Goal: Task Accomplishment & Management: Manage account settings

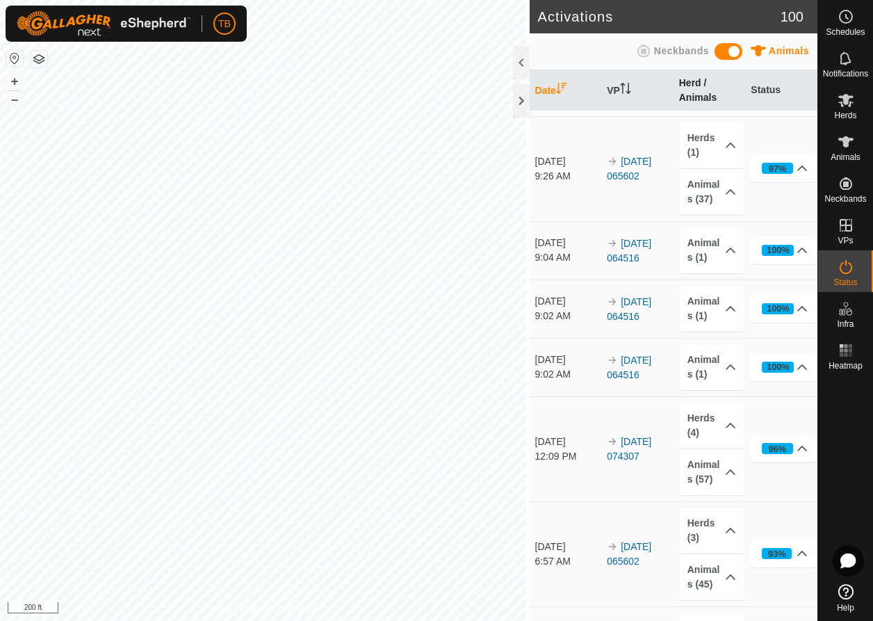
scroll to position [372, 0]
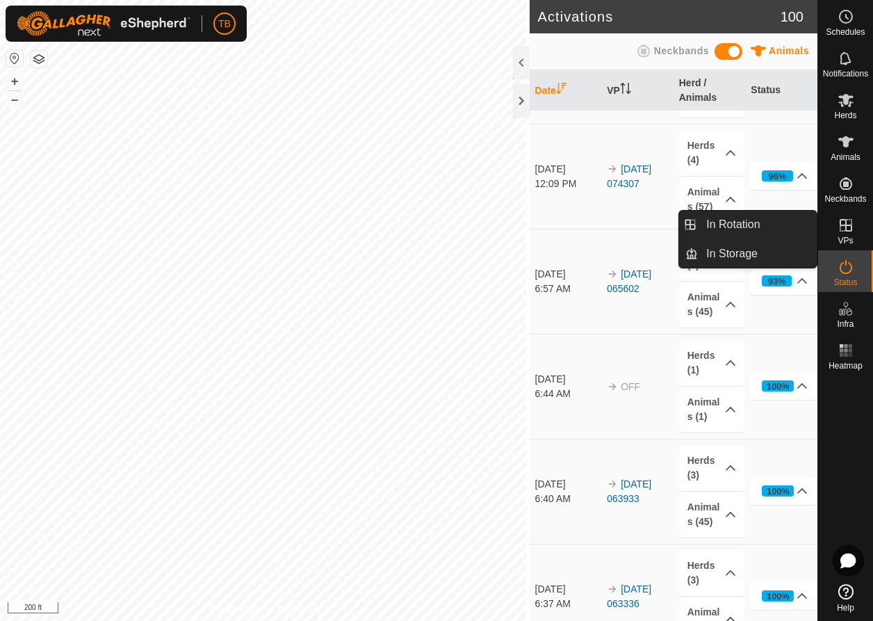
click at [846, 237] on span "VPs" at bounding box center [844, 240] width 15 height 8
click at [773, 263] on link "In Storage" at bounding box center [757, 254] width 119 height 28
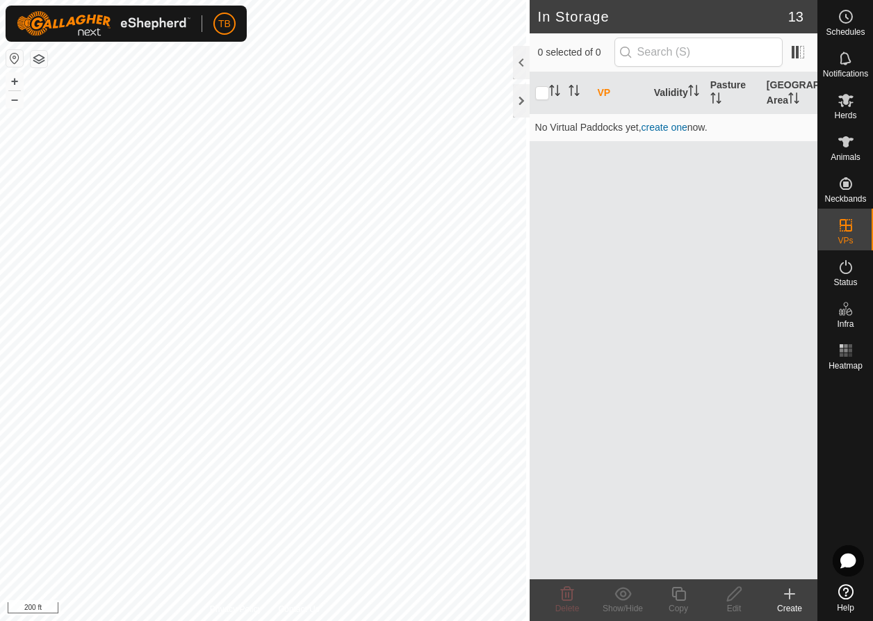
click at [20, 61] on button "button" at bounding box center [14, 58] width 17 height 17
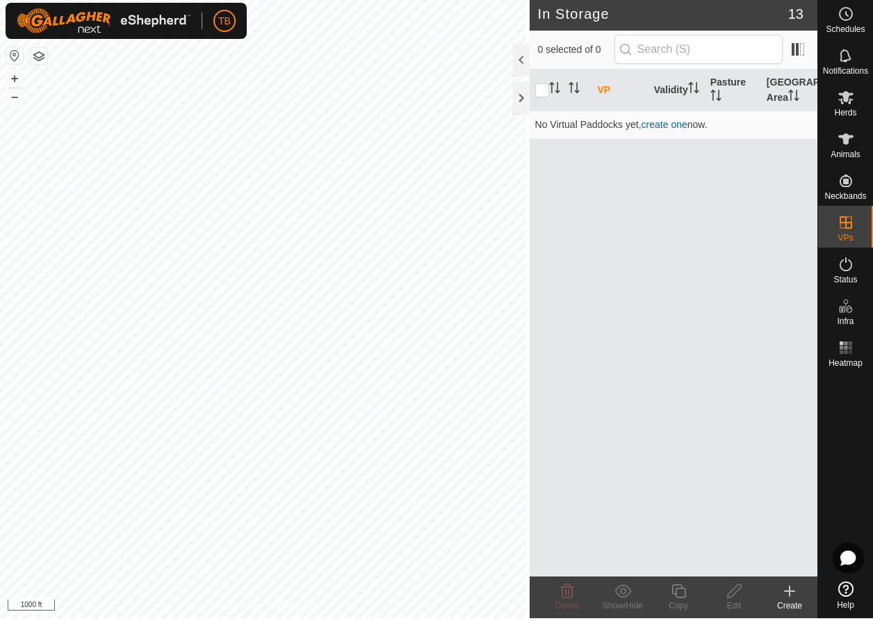
click at [17, 54] on button "button" at bounding box center [14, 58] width 17 height 17
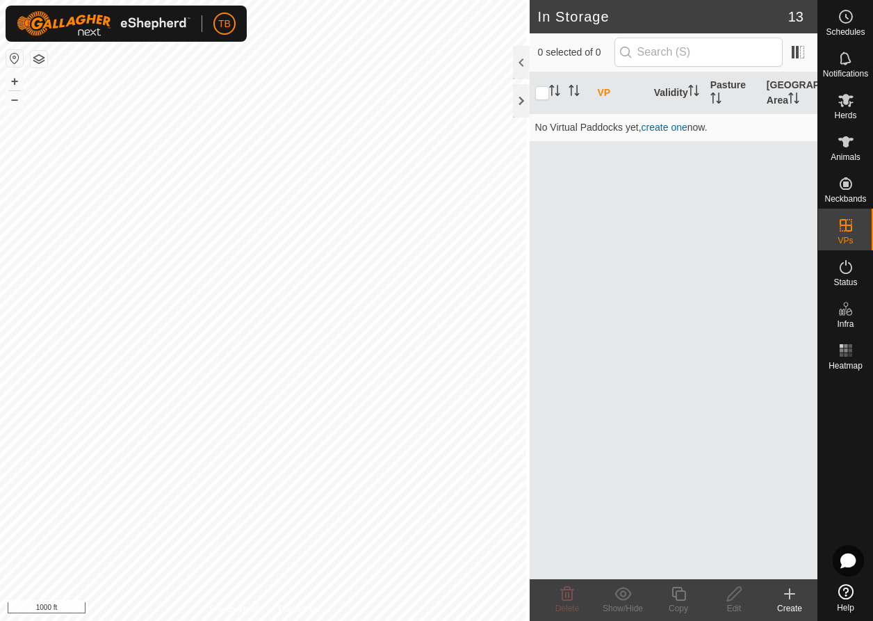
click at [793, 600] on icon at bounding box center [789, 593] width 17 height 17
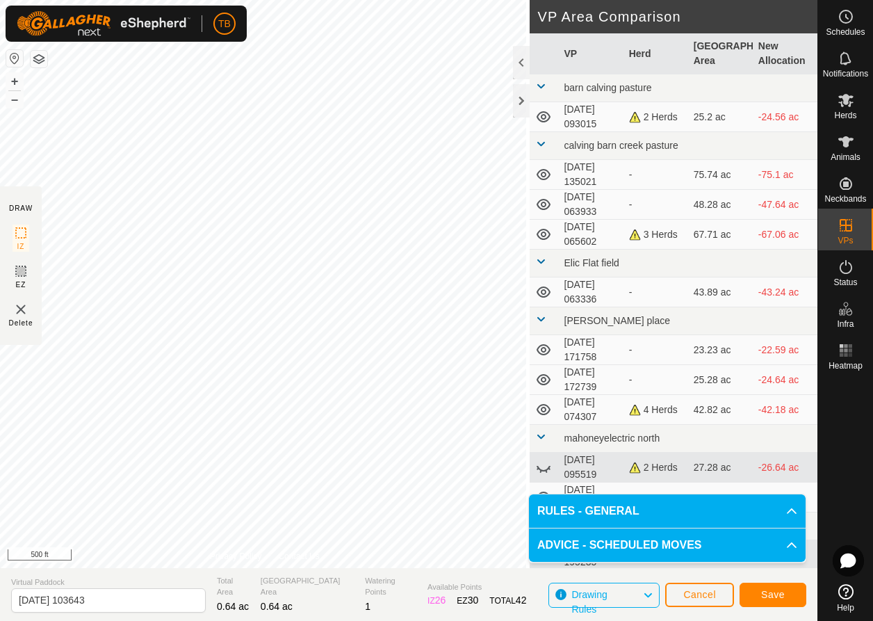
click at [771, 598] on span "Save" at bounding box center [773, 594] width 24 height 11
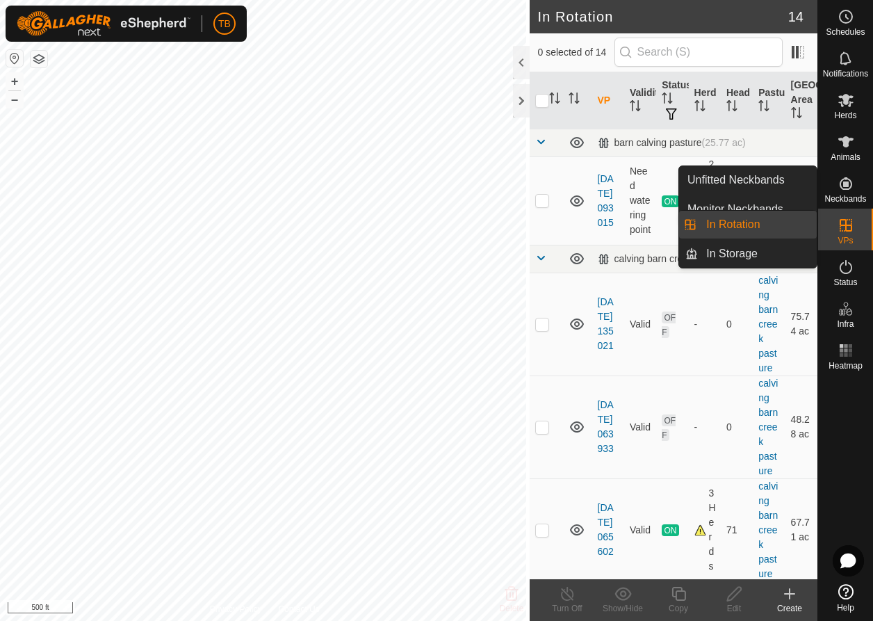
click at [848, 231] on icon at bounding box center [846, 225] width 13 height 13
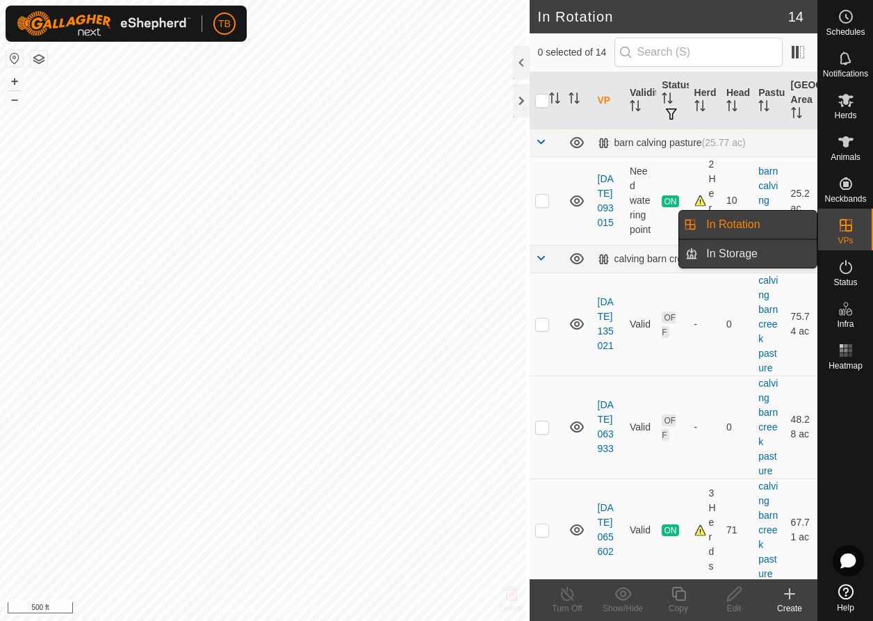
click at [774, 262] on link "In Storage" at bounding box center [757, 254] width 119 height 28
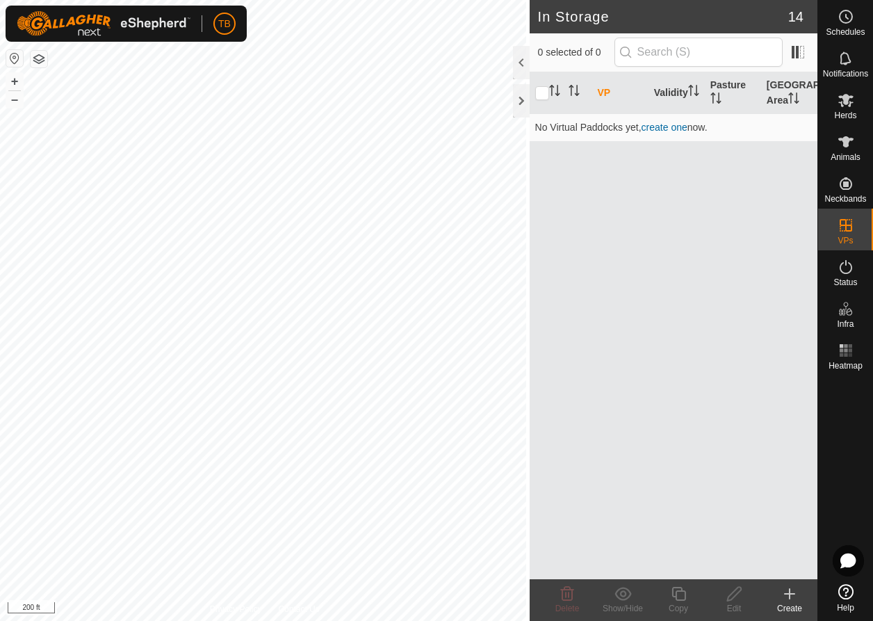
click at [787, 594] on icon at bounding box center [790, 594] width 10 height 0
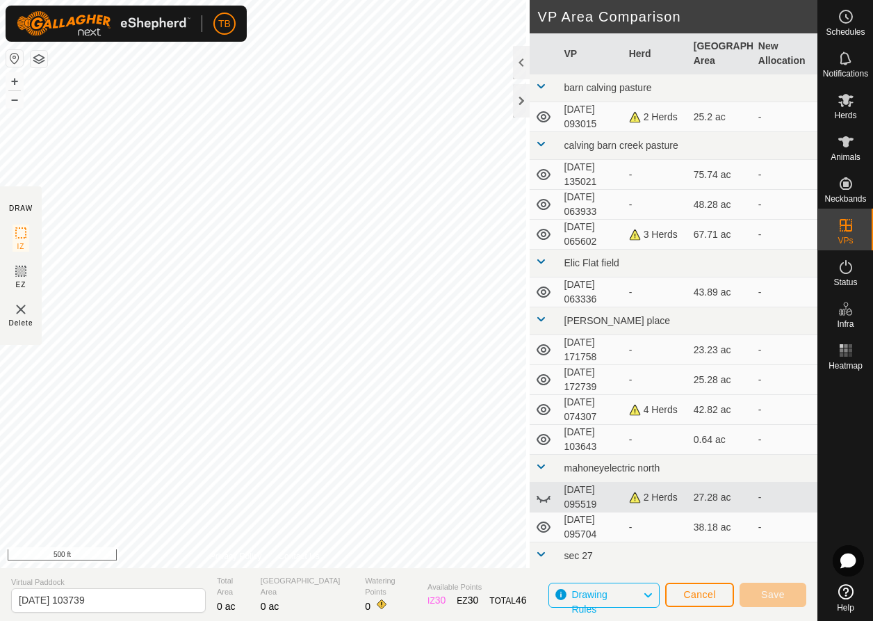
click at [701, 594] on span "Cancel" at bounding box center [699, 594] width 33 height 11
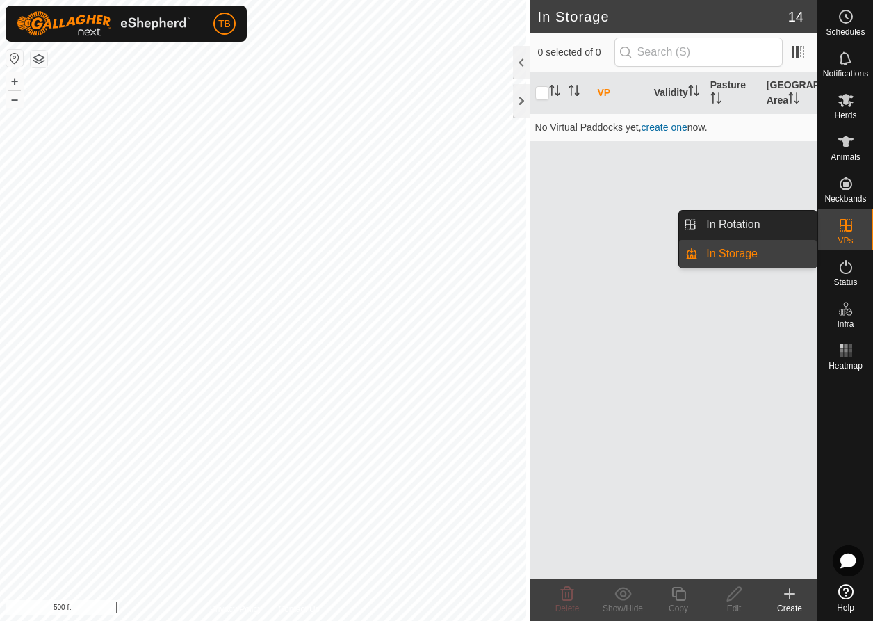
click at [840, 234] on es-virtualpaddocks-svg-icon at bounding box center [845, 225] width 25 height 22
click at [742, 234] on link "In Rotation" at bounding box center [757, 225] width 119 height 28
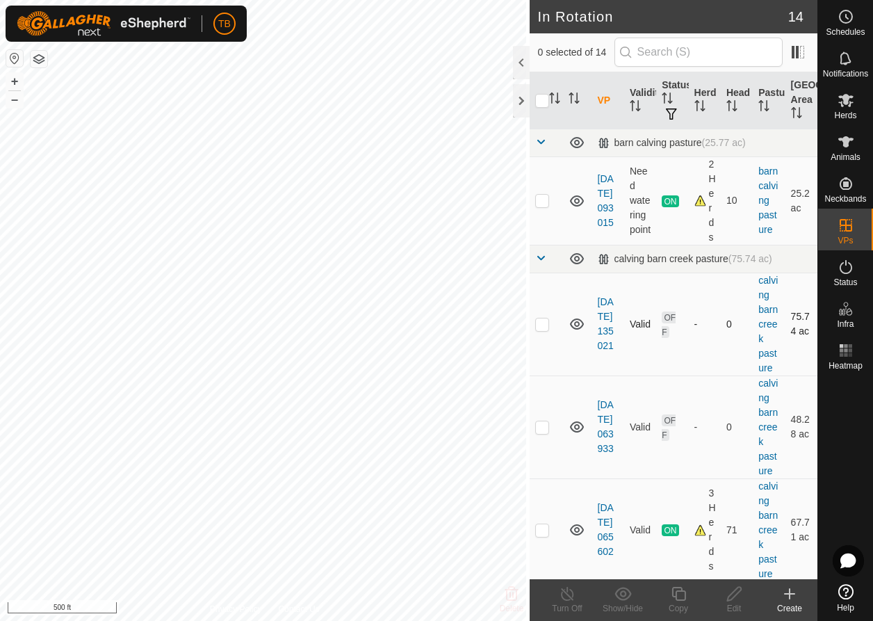
checkbox input "true"
click at [731, 598] on icon at bounding box center [734, 594] width 14 height 14
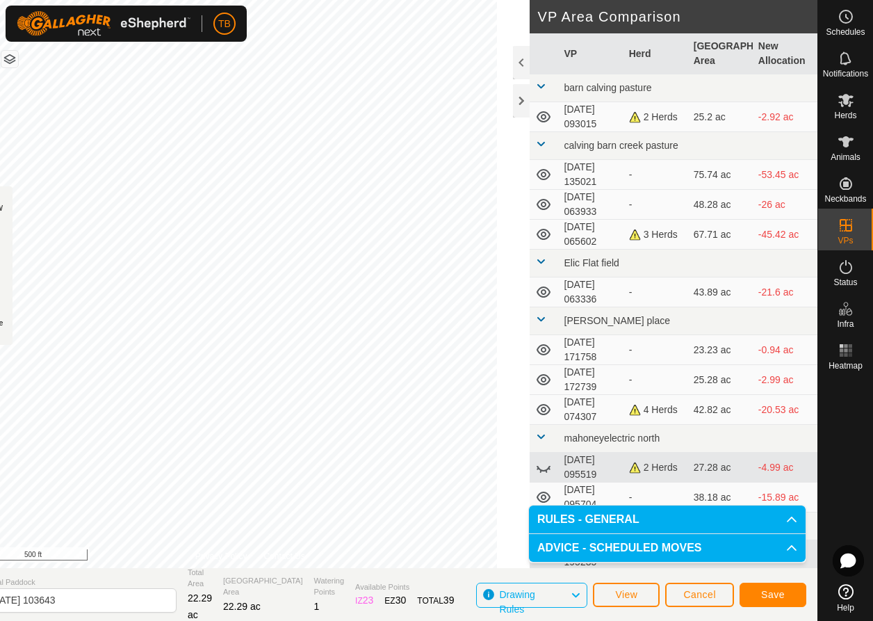
click at [783, 596] on span "Save" at bounding box center [773, 594] width 24 height 11
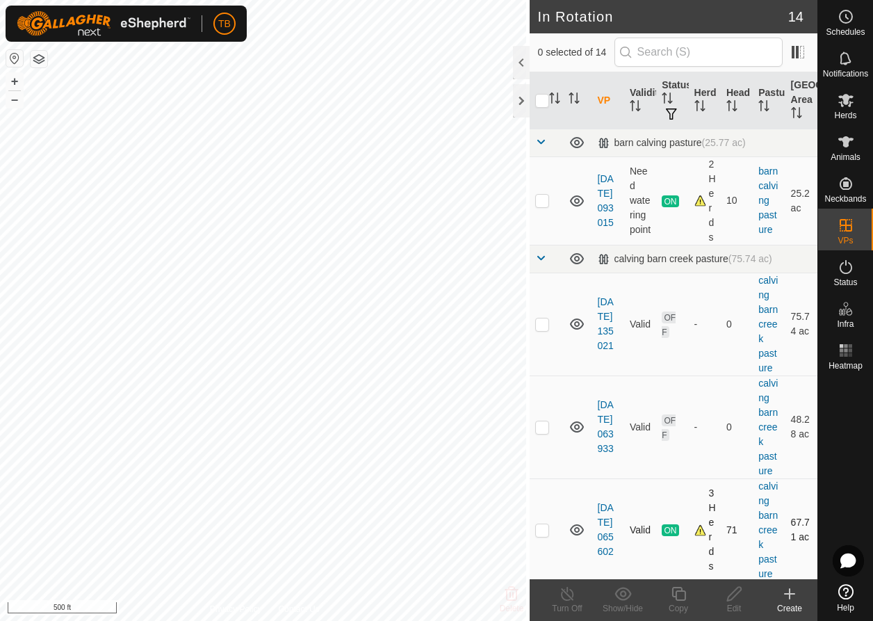
checkbox input "true"
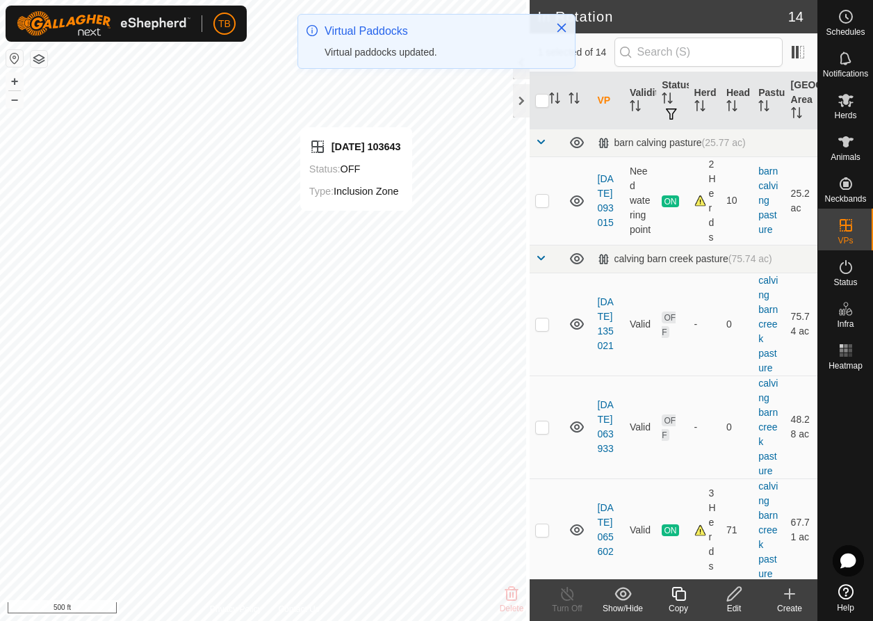
checkbox input "true"
checkbox input "false"
checkbox input "true"
checkbox input "false"
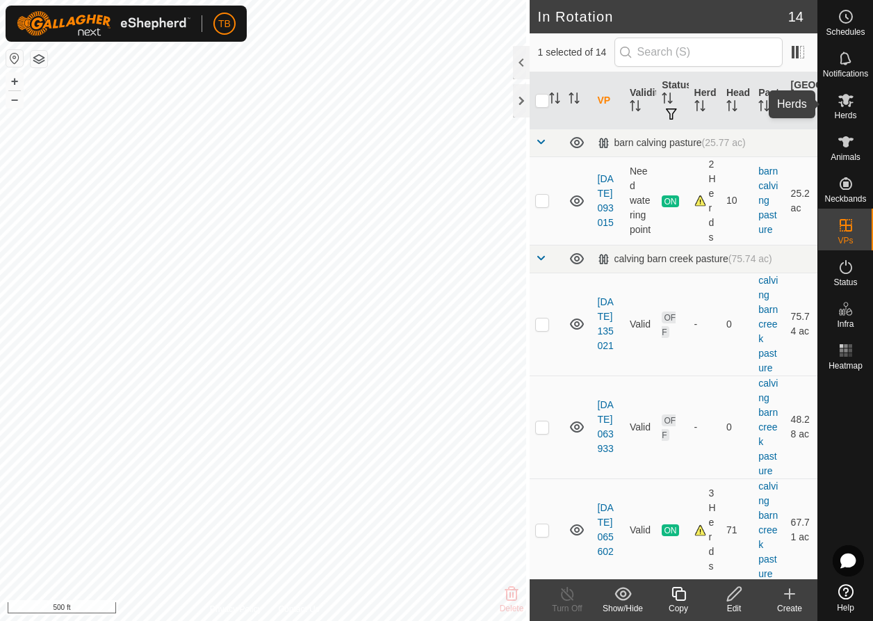
click at [849, 106] on icon at bounding box center [845, 100] width 15 height 13
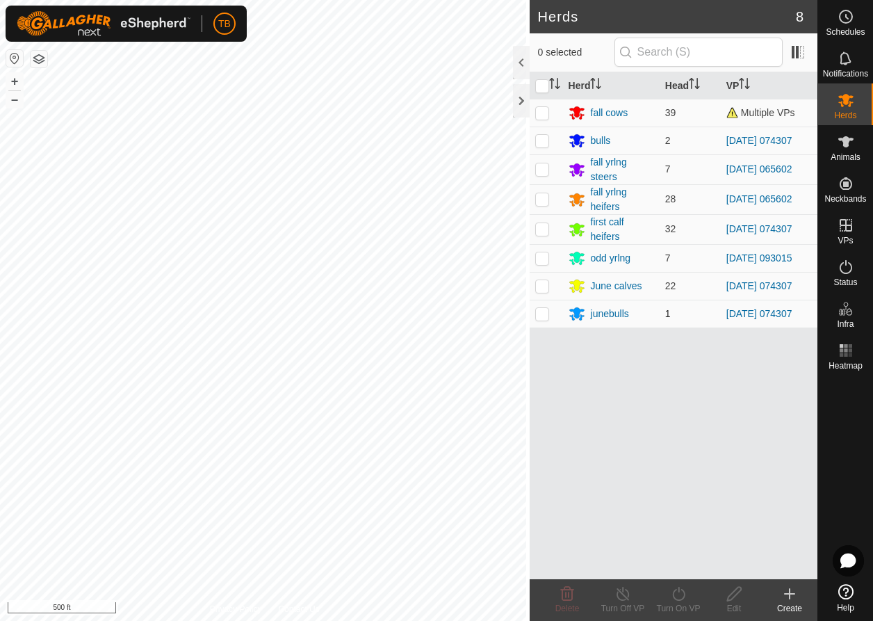
click at [541, 315] on p-checkbox at bounding box center [542, 313] width 14 height 11
checkbox input "true"
click at [539, 286] on p-checkbox at bounding box center [542, 285] width 14 height 11
checkbox input "true"
click at [541, 231] on p-checkbox at bounding box center [542, 228] width 14 height 11
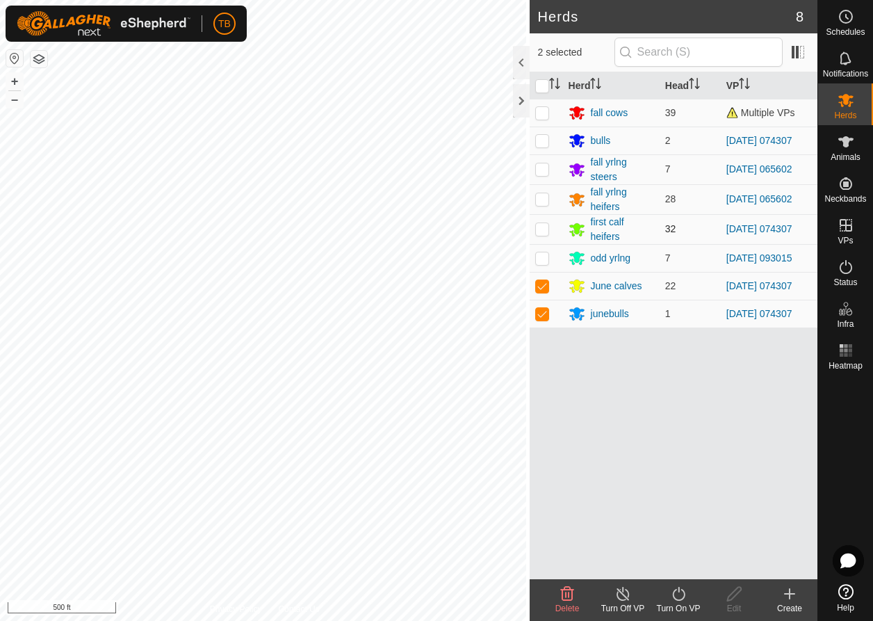
checkbox input "true"
click at [537, 140] on p-checkbox at bounding box center [542, 140] width 14 height 11
checkbox input "true"
click at [677, 603] on div "Turn On VP" at bounding box center [679, 608] width 56 height 13
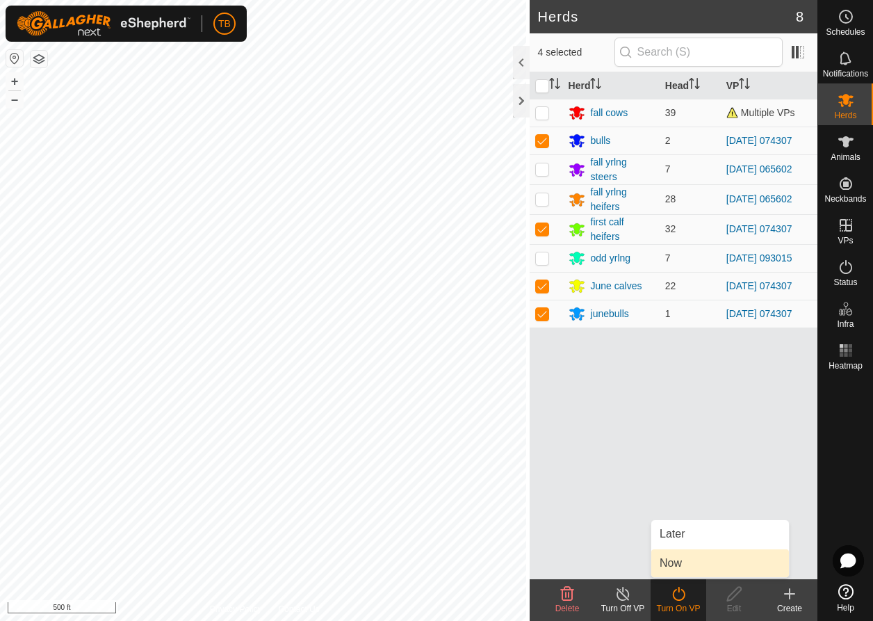
click at [676, 567] on link "Now" at bounding box center [720, 563] width 138 height 28
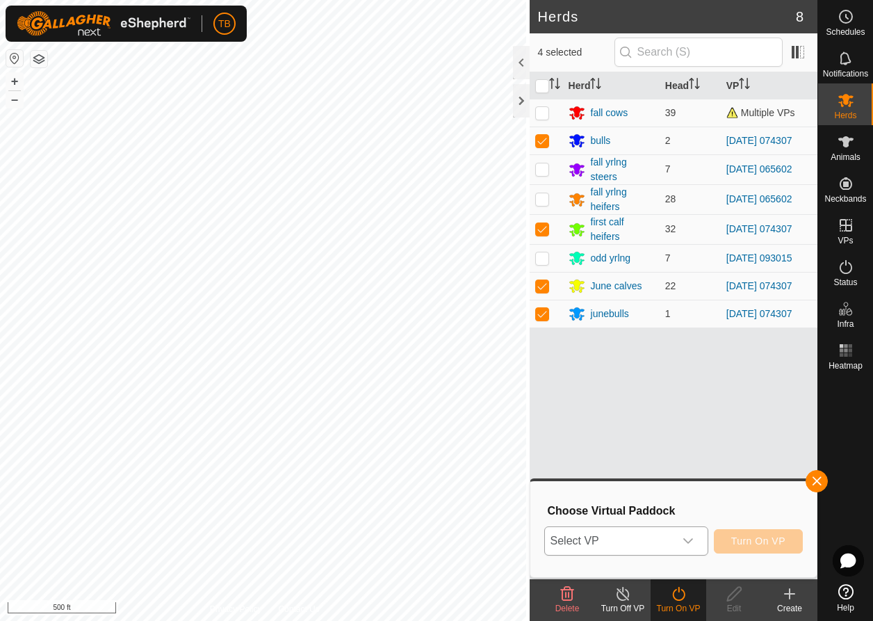
click at [685, 537] on icon "dropdown trigger" at bounding box center [687, 540] width 11 height 11
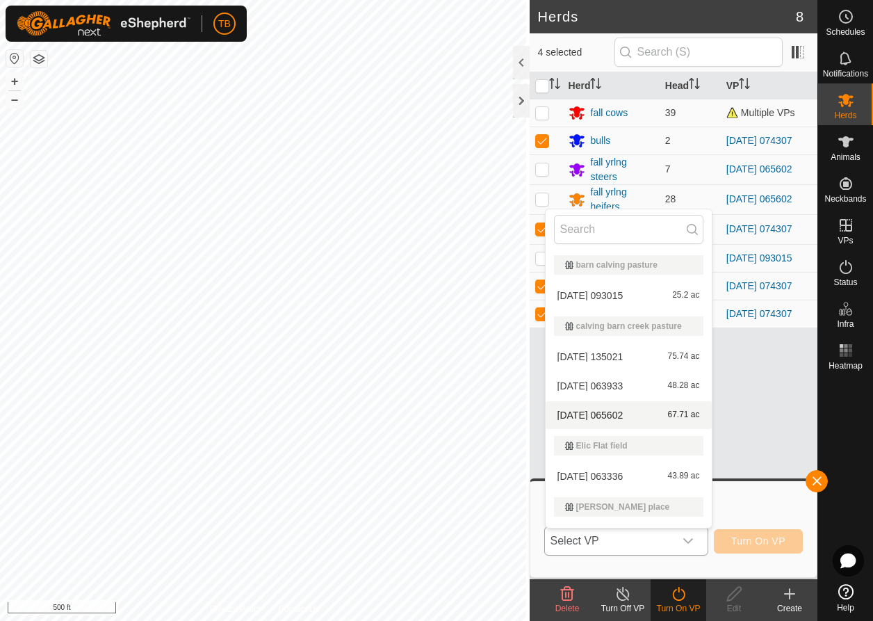
scroll to position [329, 0]
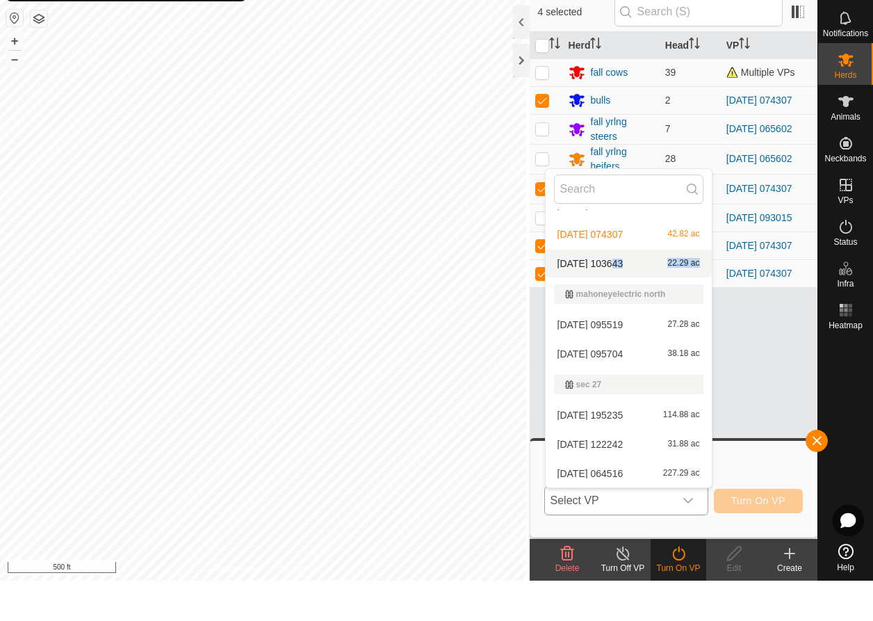
click at [606, 290] on li "[DATE] 103643 22.29 ac" at bounding box center [629, 304] width 166 height 28
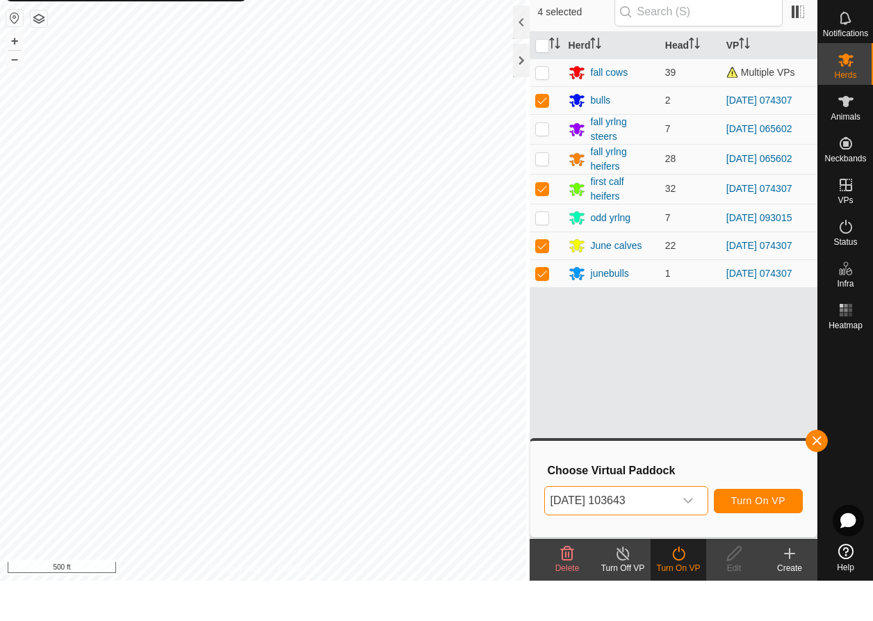
drag, startPoint x: 766, startPoint y: 500, endPoint x: 765, endPoint y: 491, distance: 8.5
click at [765, 529] on button "Turn On VP" at bounding box center [758, 541] width 89 height 24
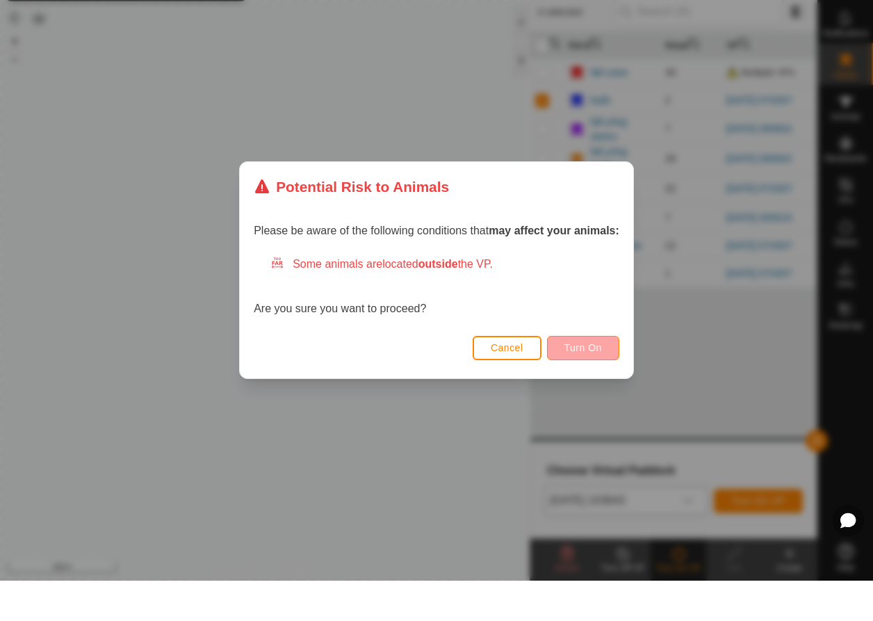
click at [594, 382] on span "Turn On" at bounding box center [583, 387] width 38 height 11
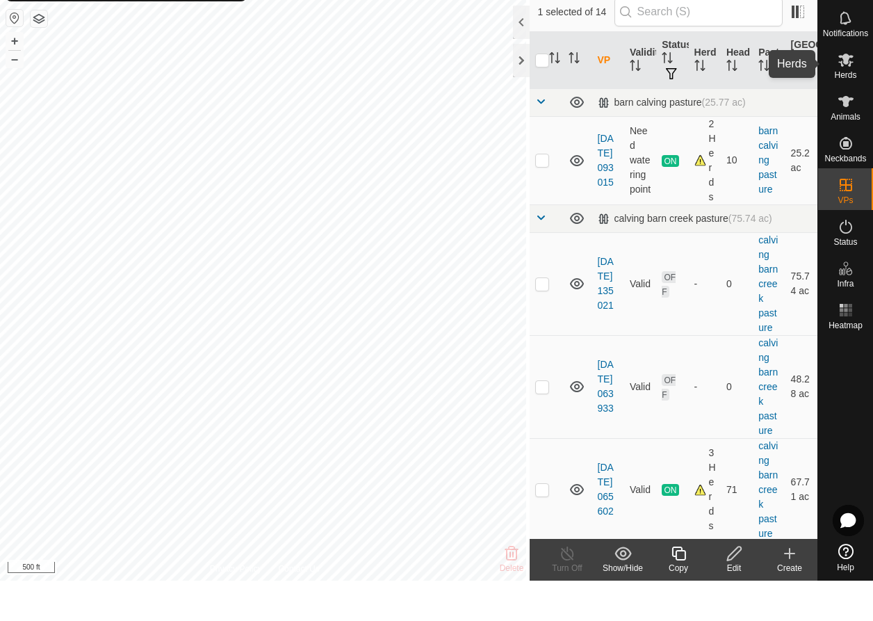
click at [847, 111] on span "Herds" at bounding box center [845, 115] width 22 height 8
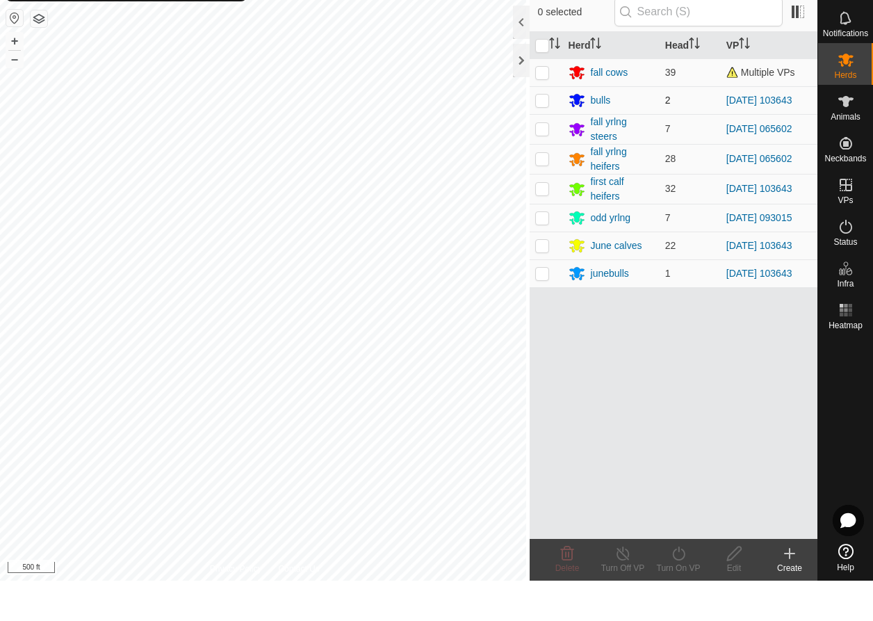
click at [537, 135] on p-checkbox at bounding box center [542, 140] width 14 height 11
checkbox input "true"
click at [541, 223] on p-checkbox at bounding box center [542, 228] width 14 height 11
checkbox input "true"
click at [542, 280] on p-checkbox at bounding box center [542, 285] width 14 height 11
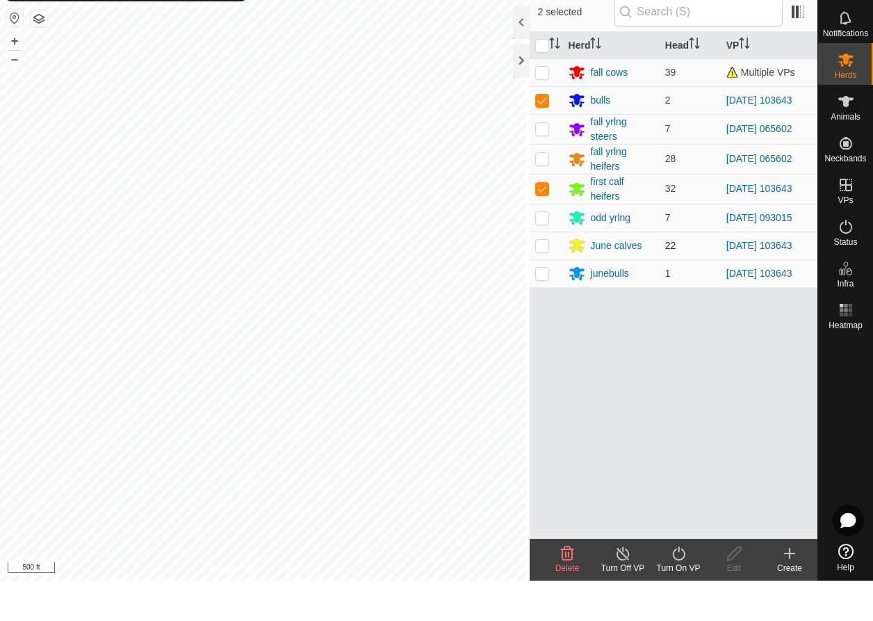
checkbox input "true"
click at [539, 308] on p-checkbox at bounding box center [542, 313] width 14 height 11
checkbox input "true"
click at [678, 585] on icon at bounding box center [678, 593] width 17 height 17
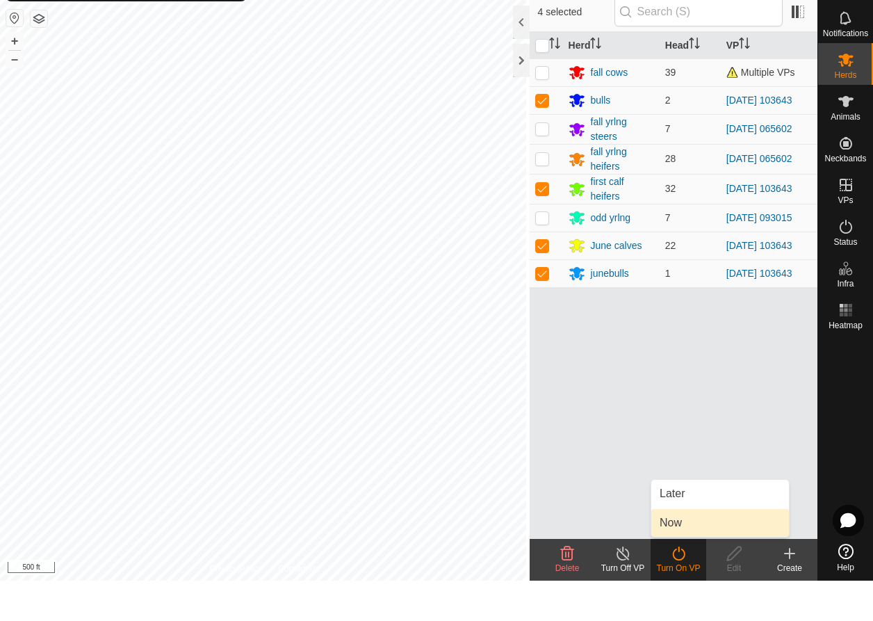
click at [670, 549] on link "Now" at bounding box center [720, 563] width 138 height 28
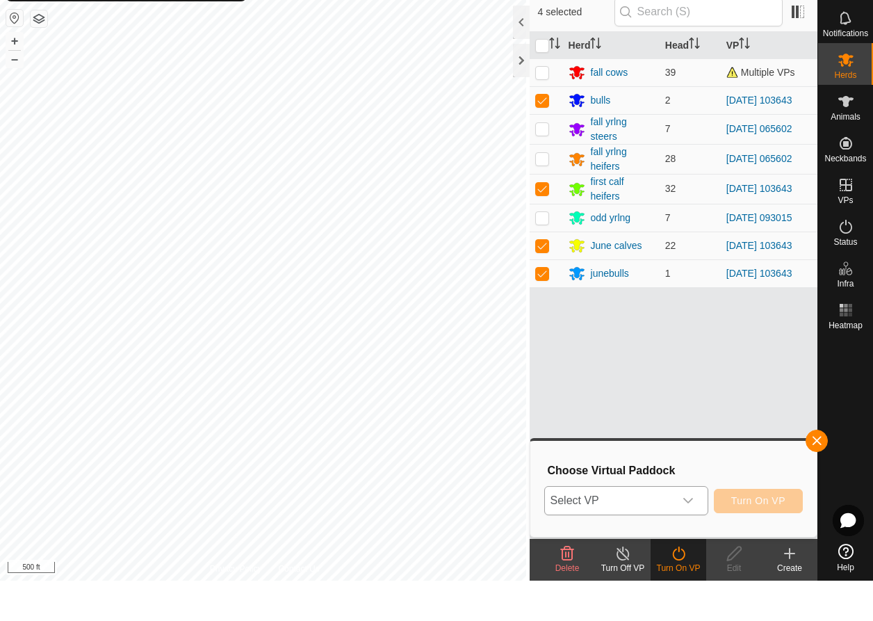
click at [691, 527] on div "dropdown trigger" at bounding box center [688, 541] width 28 height 28
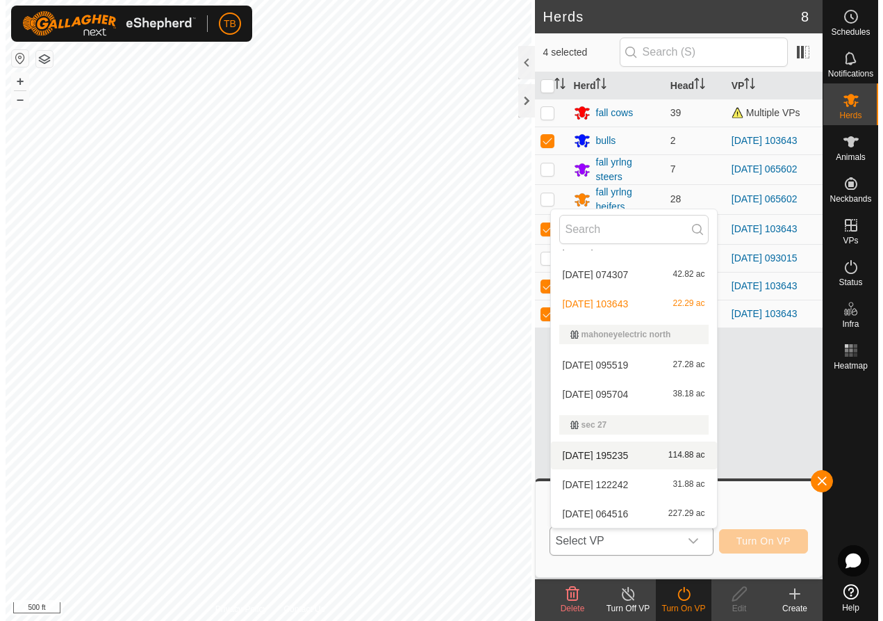
scroll to position [329, 0]
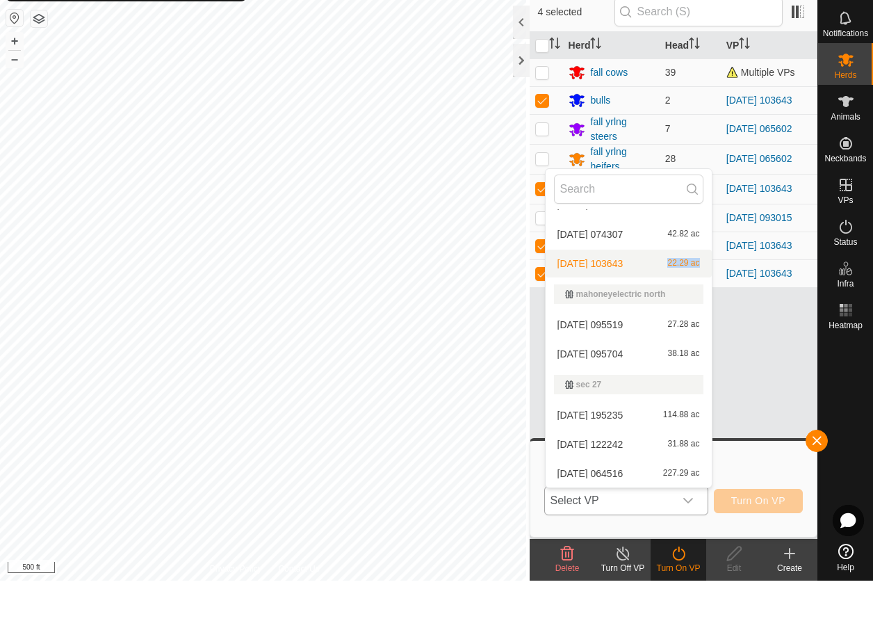
click at [619, 290] on li "[DATE] 103643 22.29 ac" at bounding box center [629, 304] width 166 height 28
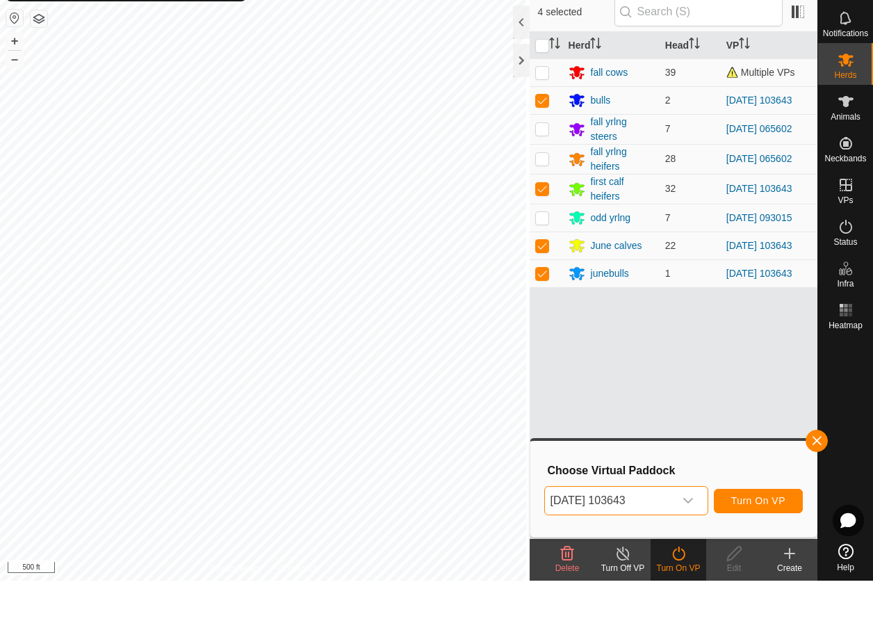
click at [741, 535] on span "Turn On VP" at bounding box center [758, 540] width 54 height 11
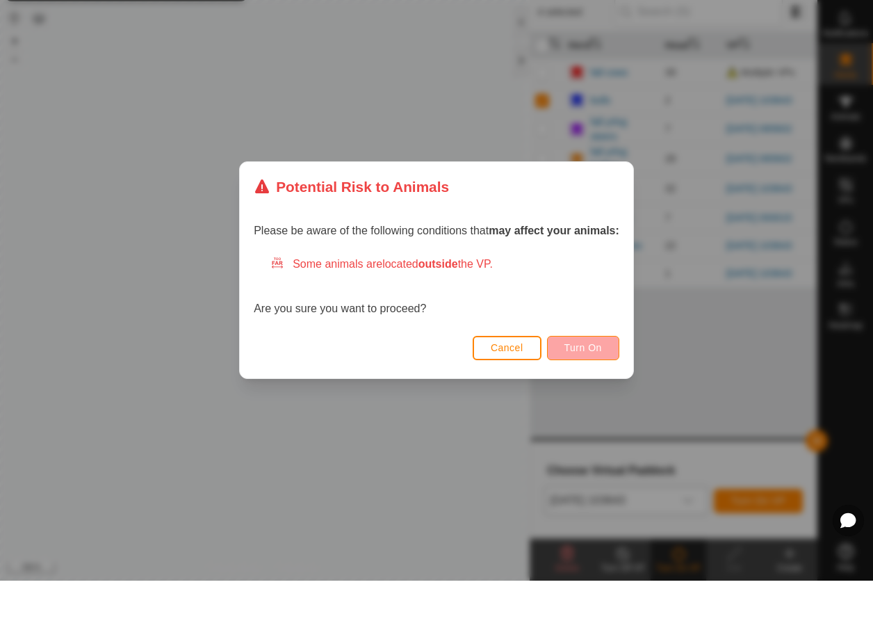
click at [587, 376] on button "Turn On" at bounding box center [583, 388] width 72 height 24
